Goal: Transaction & Acquisition: Download file/media

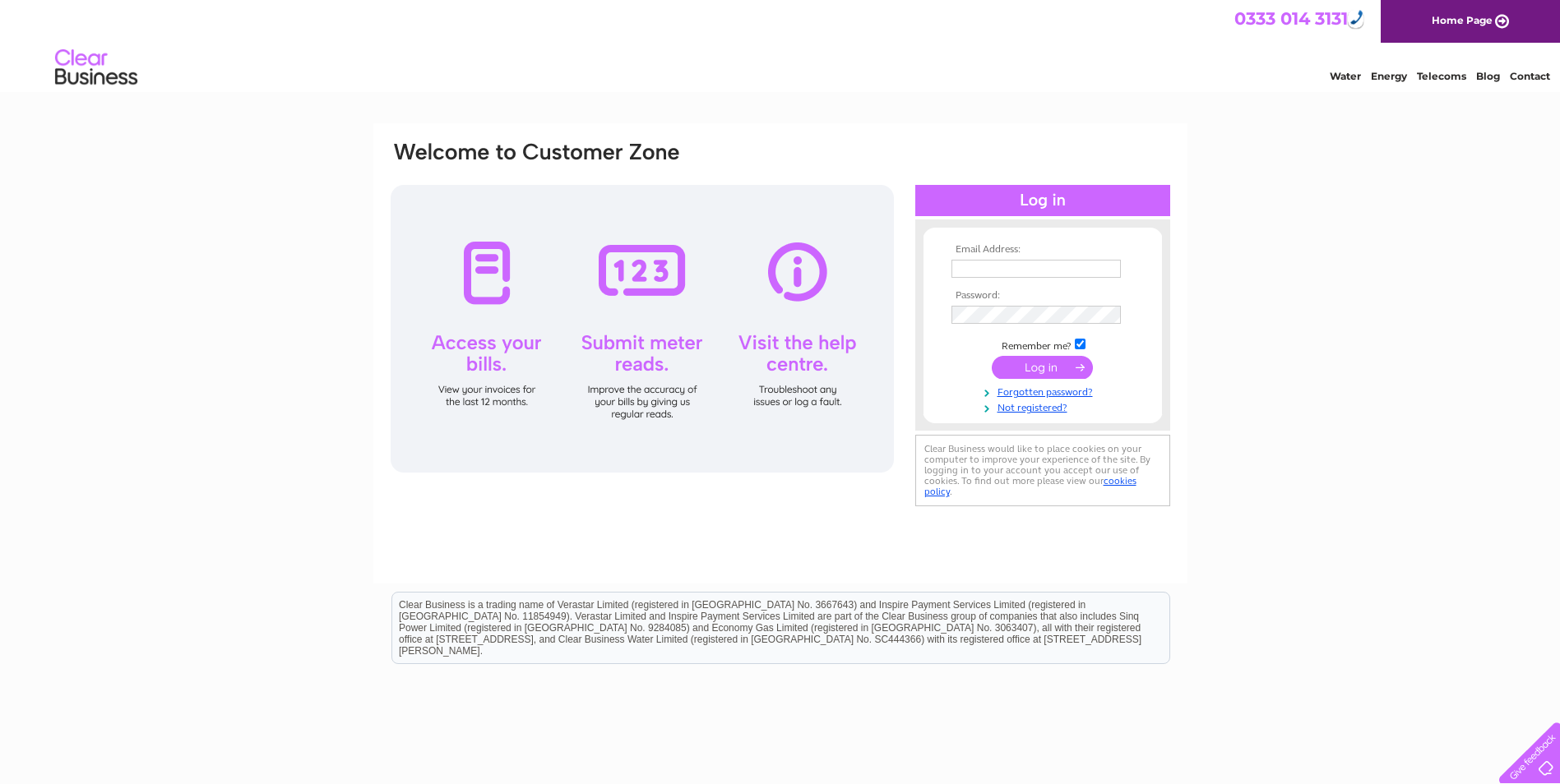
type input "mchardy@yahoo.com"
click at [1045, 366] on input "submit" at bounding box center [1042, 367] width 101 height 23
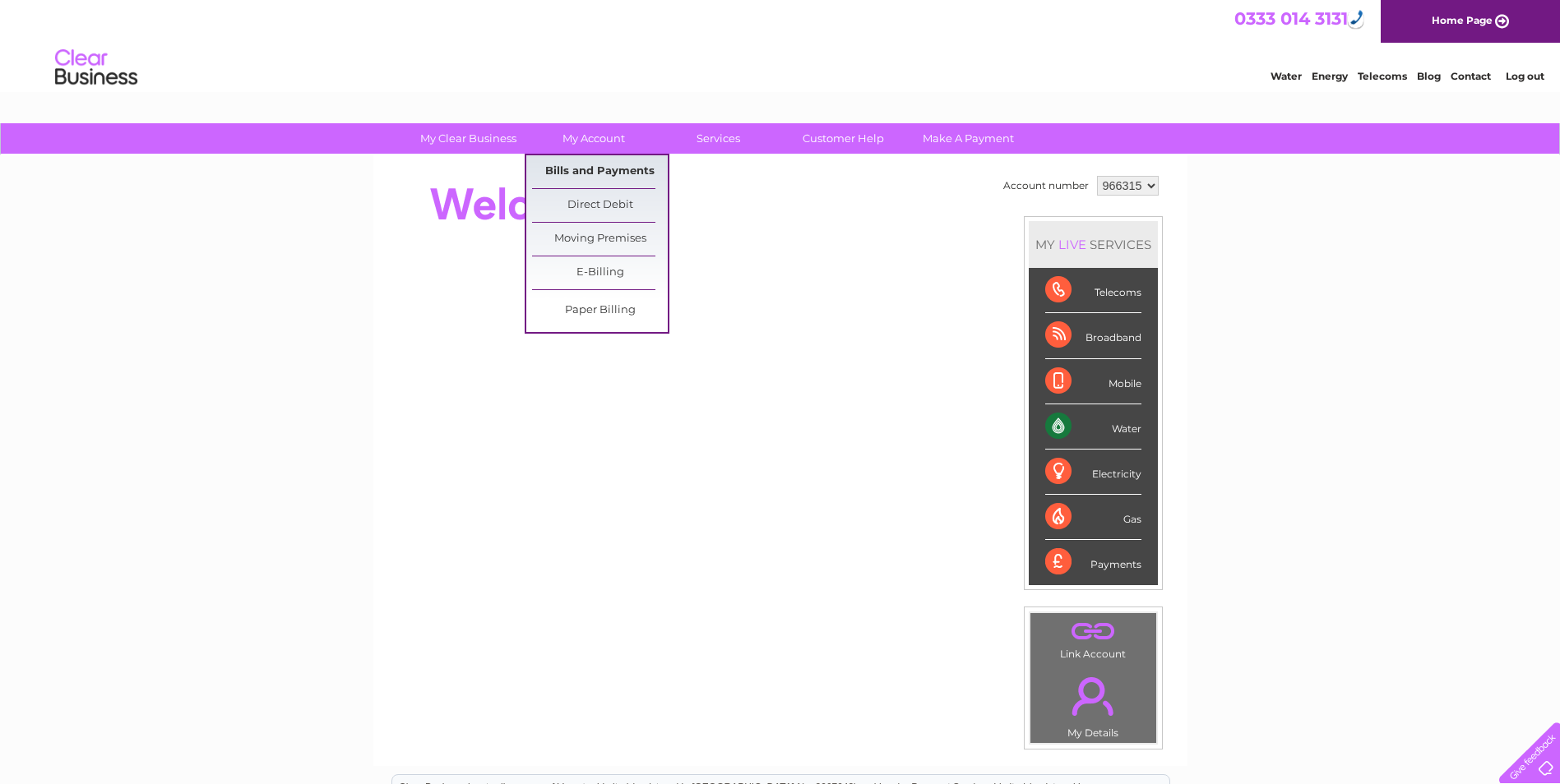
click at [582, 168] on link "Bills and Payments" at bounding box center [600, 171] width 136 height 33
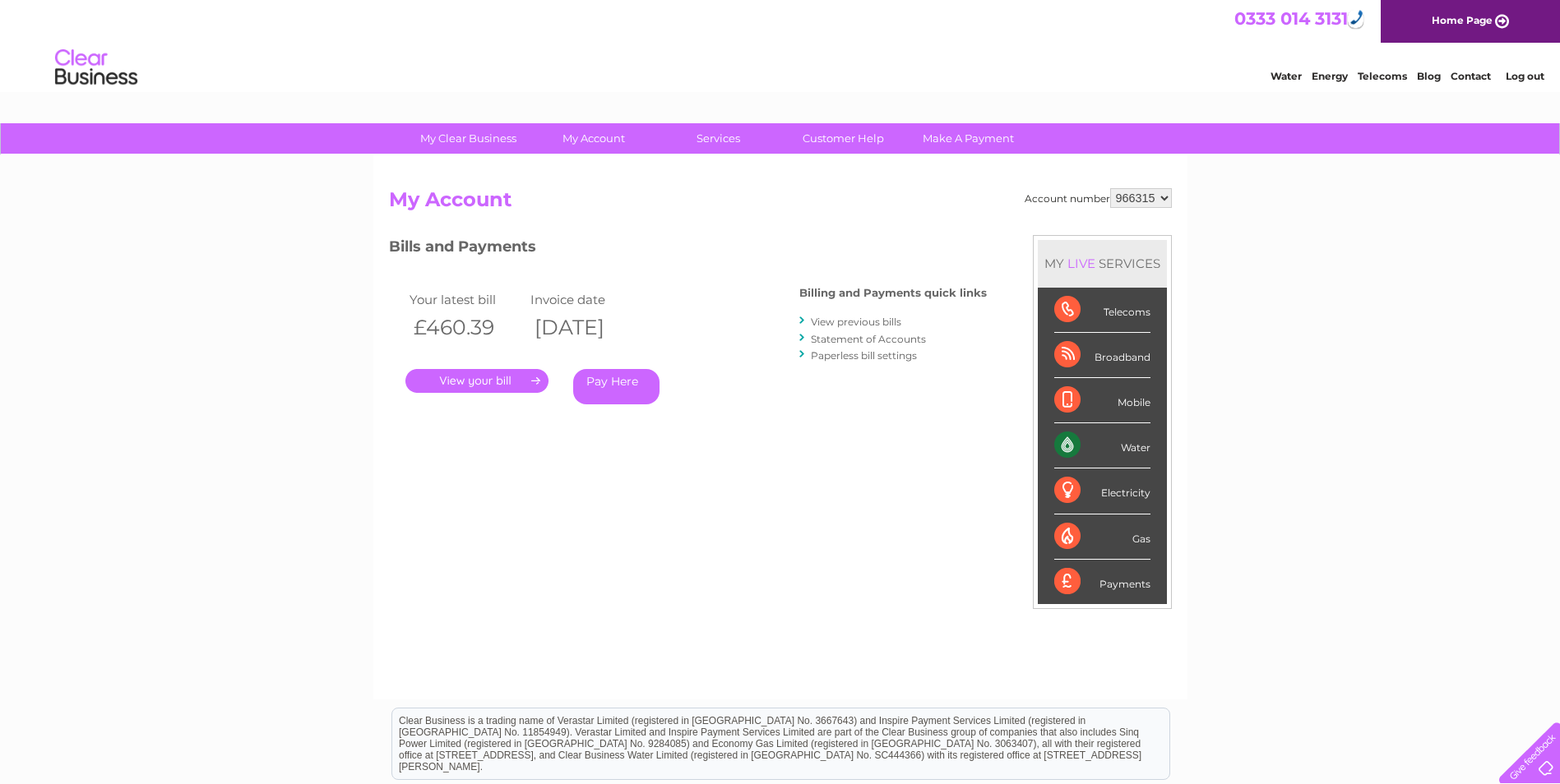
click at [490, 377] on link "." at bounding box center [477, 380] width 143 height 23
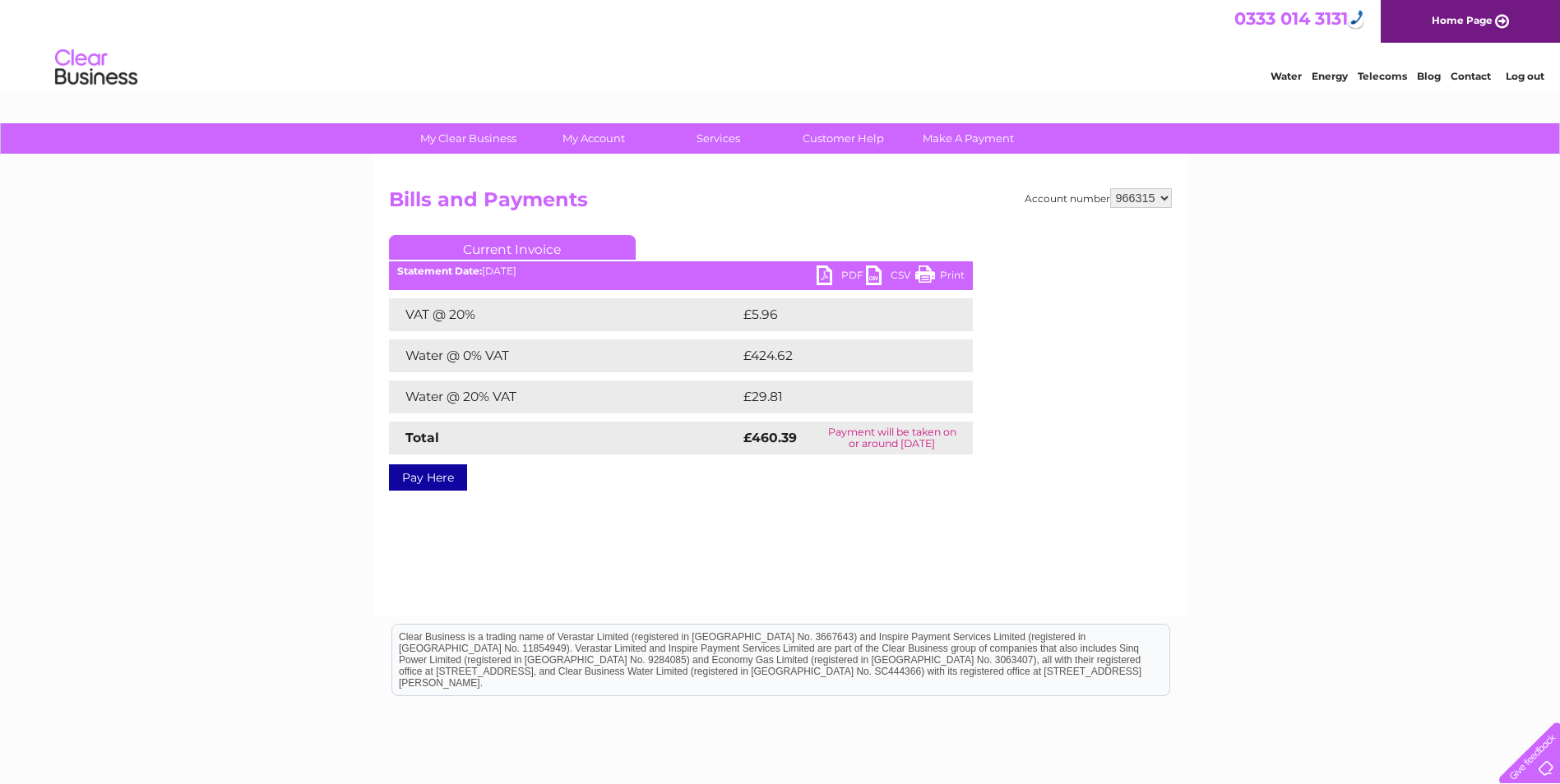
click at [823, 273] on link "PDF" at bounding box center [840, 276] width 50 height 23
click at [1157, 198] on select "966315 966320 969962" at bounding box center [1141, 198] width 62 height 20
select select "966320"
click at [1110, 188] on select "966315 966320 969962" at bounding box center [1141, 198] width 62 height 20
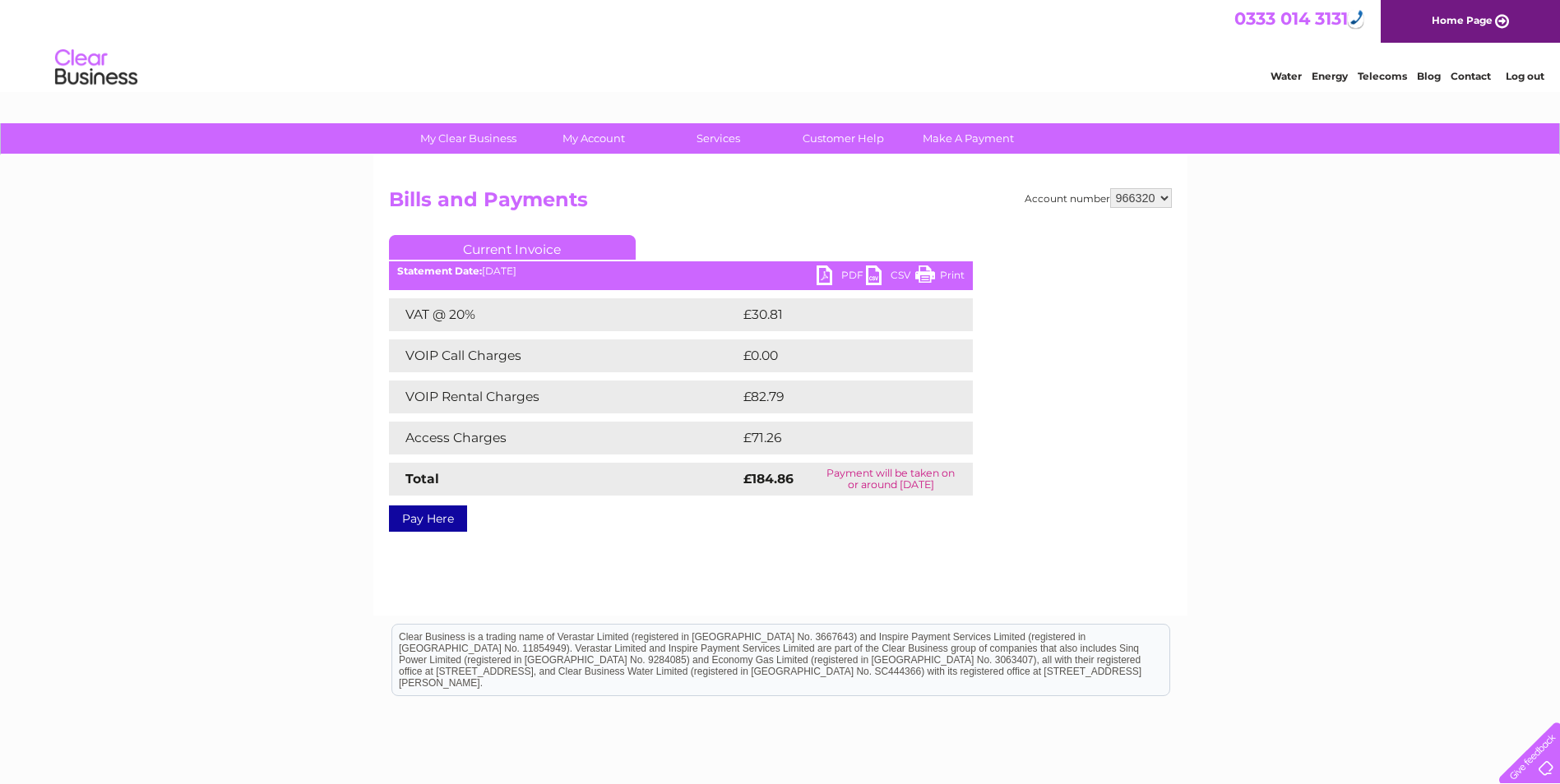
click at [824, 274] on link "PDF" at bounding box center [840, 276] width 50 height 23
click at [1157, 198] on select "966315 966320 969962" at bounding box center [1141, 198] width 62 height 20
select select "969962"
click at [1110, 188] on select "966315 966320 969962" at bounding box center [1141, 198] width 62 height 20
click at [827, 271] on link "PDF" at bounding box center [840, 276] width 50 height 23
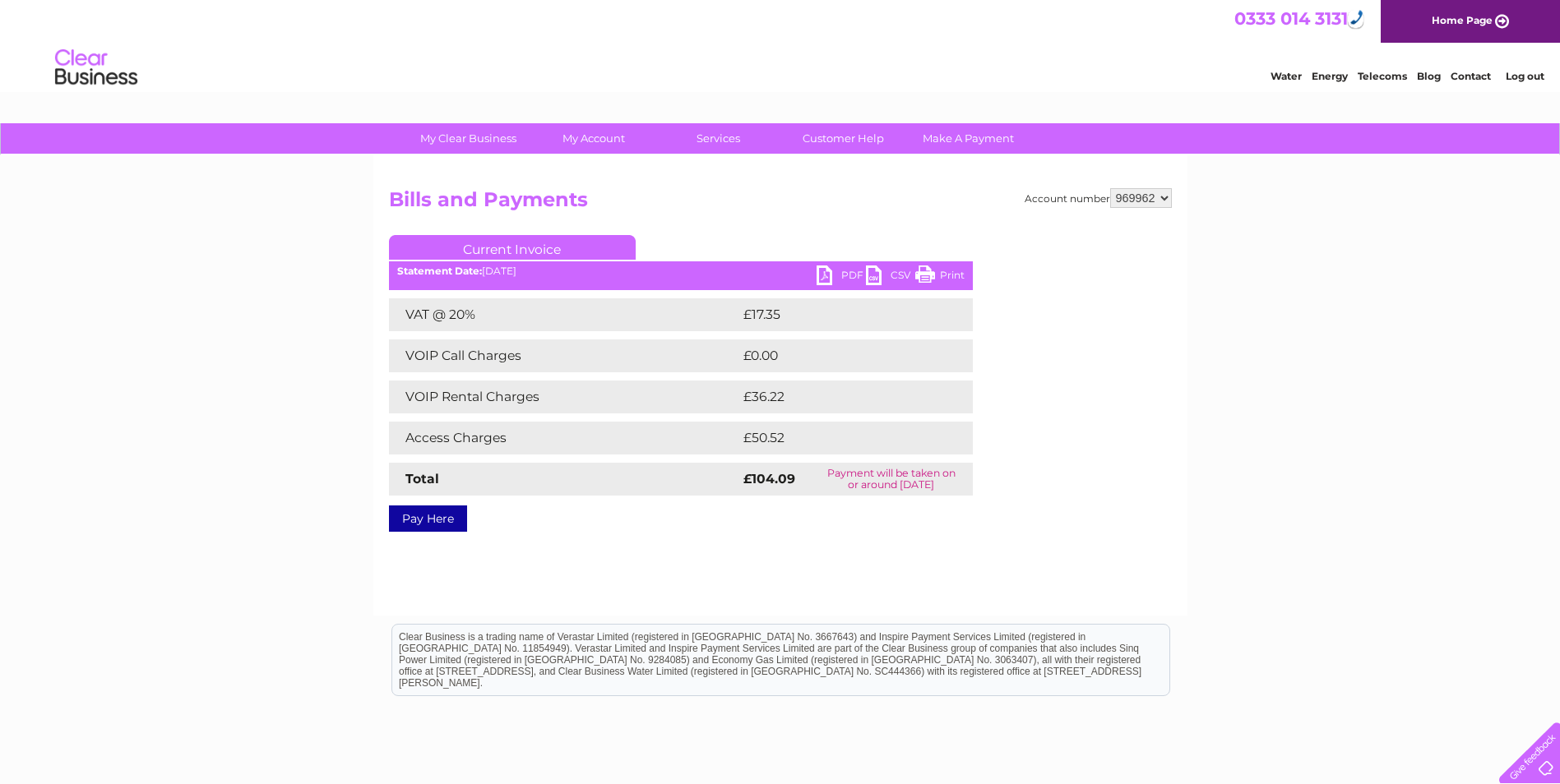
click at [1154, 197] on select "966315 966320 969962" at bounding box center [1141, 198] width 62 height 20
click at [1110, 188] on select "966315 966320 969962" at bounding box center [1141, 198] width 62 height 20
click at [825, 271] on link "PDF" at bounding box center [840, 276] width 50 height 23
